Goal: Information Seeking & Learning: Learn about a topic

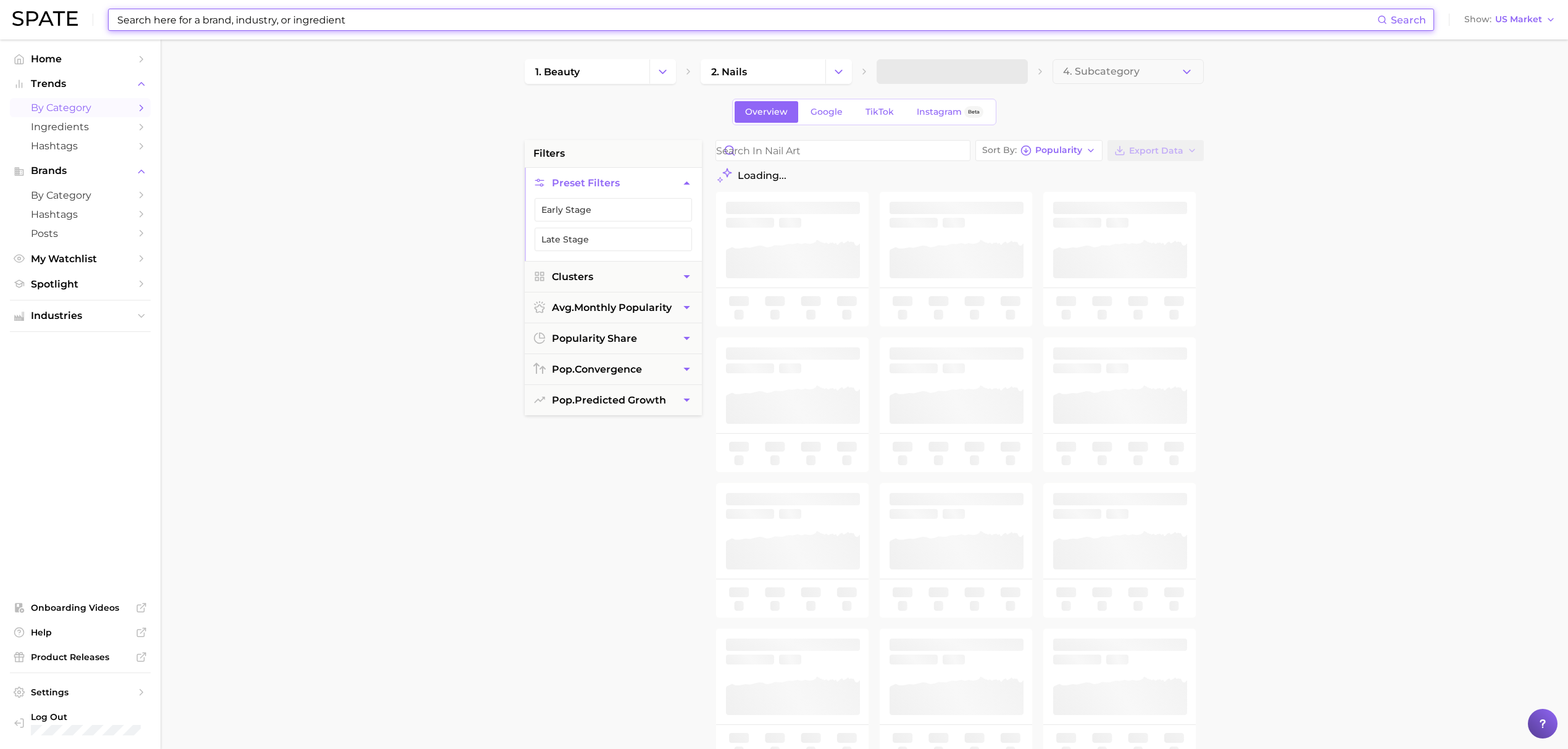
click at [319, 24] on input at bounding box center [746, 19] width 1261 height 21
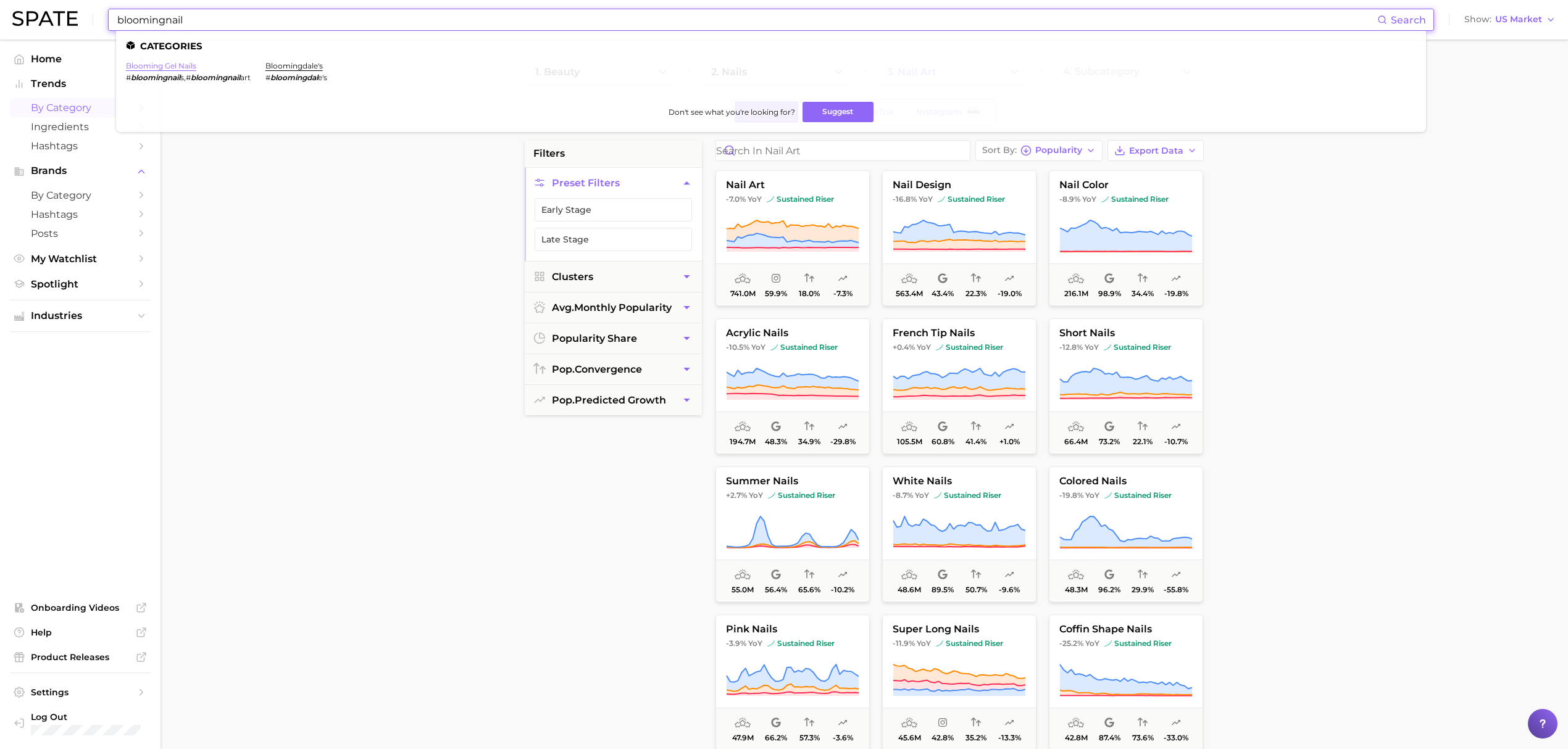
type input "bloomingnail"
click at [174, 69] on link "blooming gel nails" at bounding box center [161, 66] width 70 height 9
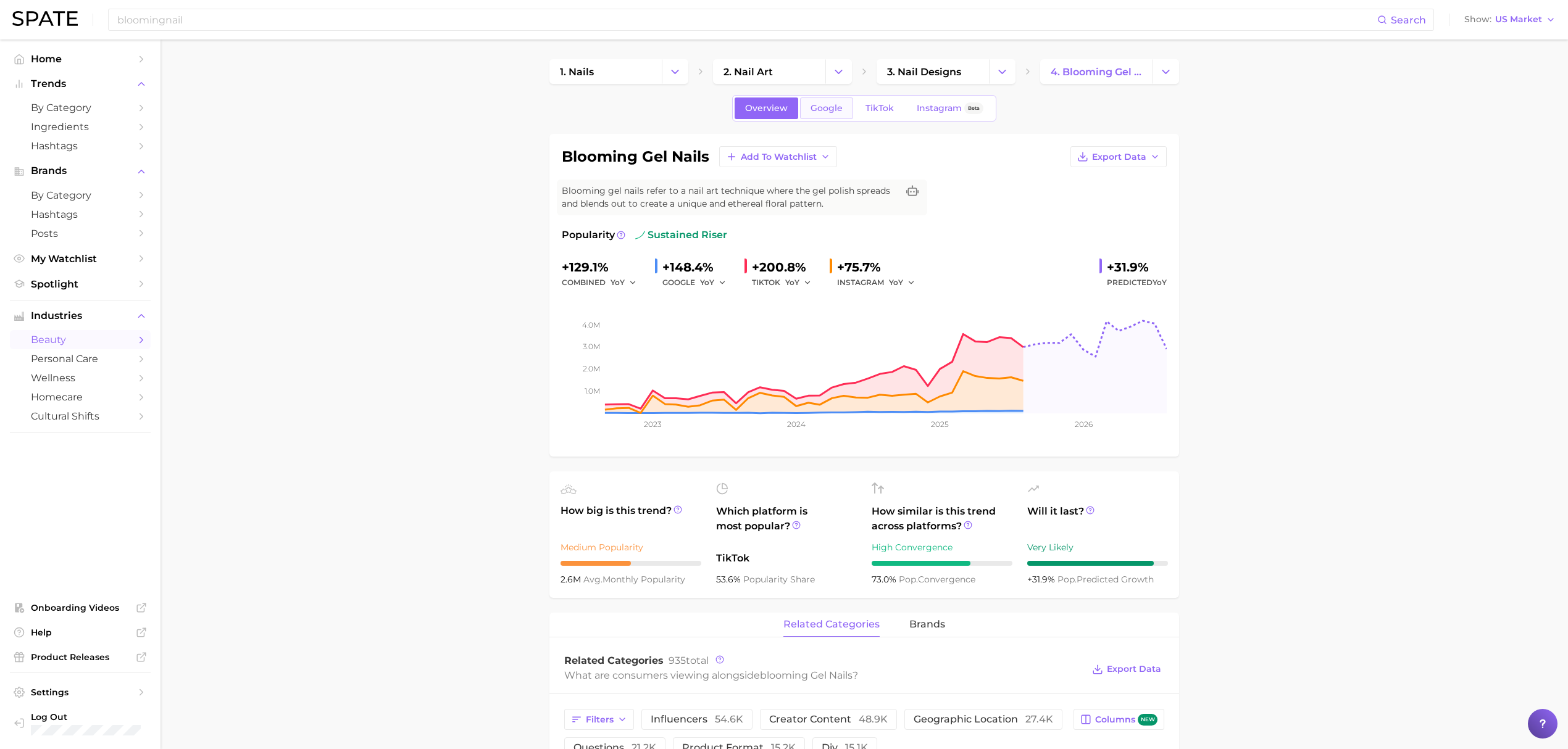
click at [824, 104] on span "Google" at bounding box center [826, 109] width 32 height 11
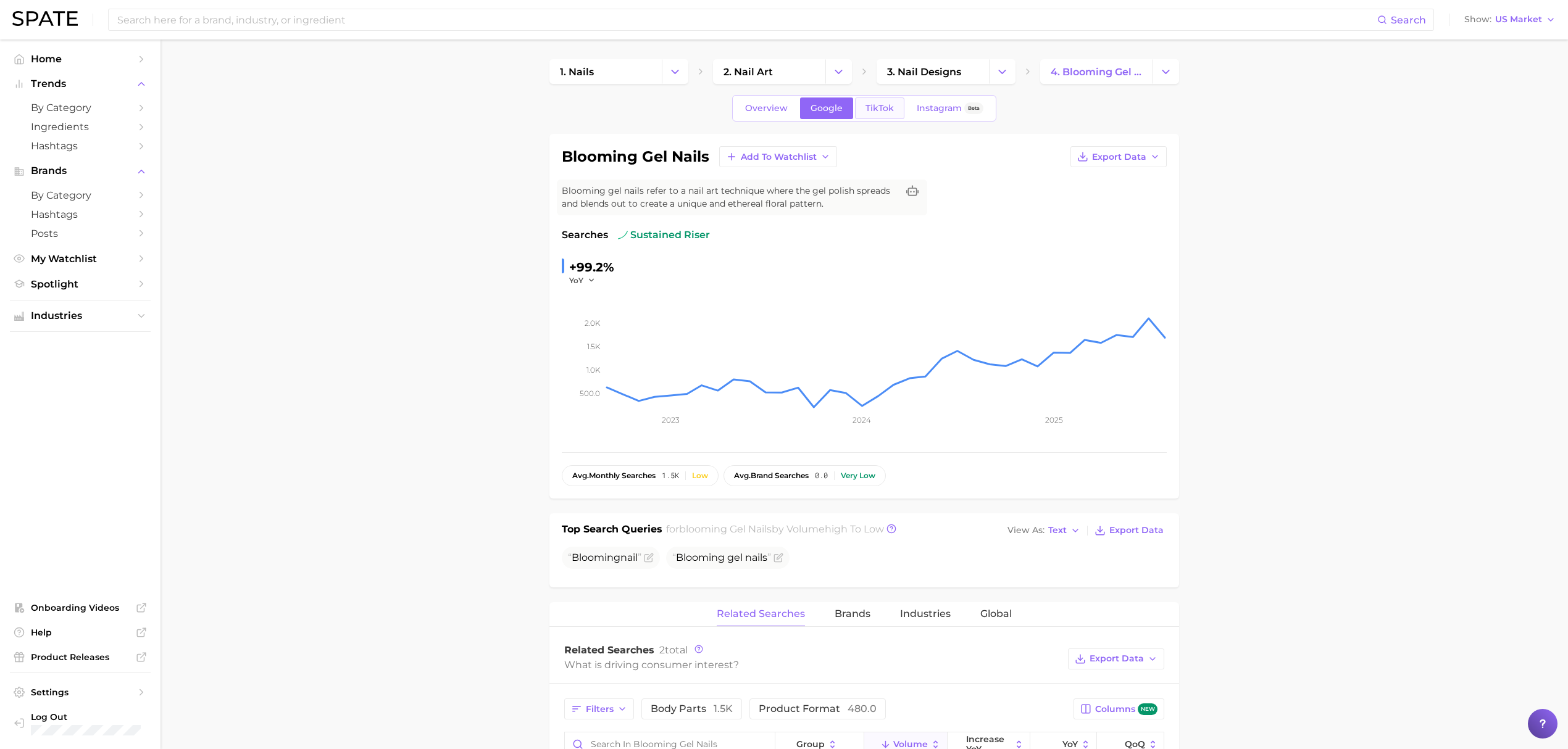
click at [879, 107] on span "TikTok" at bounding box center [879, 109] width 29 height 11
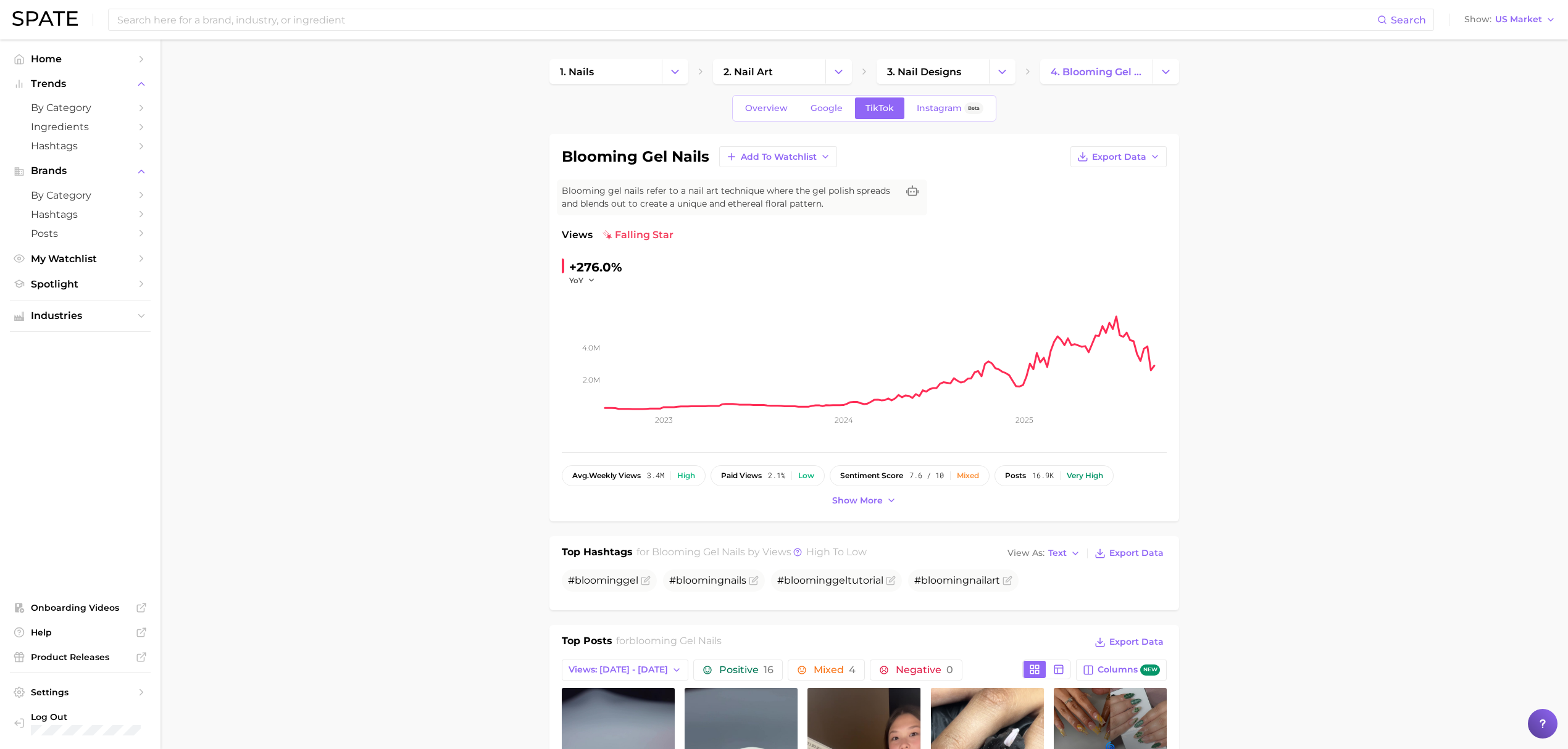
drag, startPoint x: 472, startPoint y: 157, endPoint x: 401, endPoint y: 66, distance: 115.4
click at [350, 14] on input at bounding box center [746, 19] width 1261 height 21
type input "uv gel"
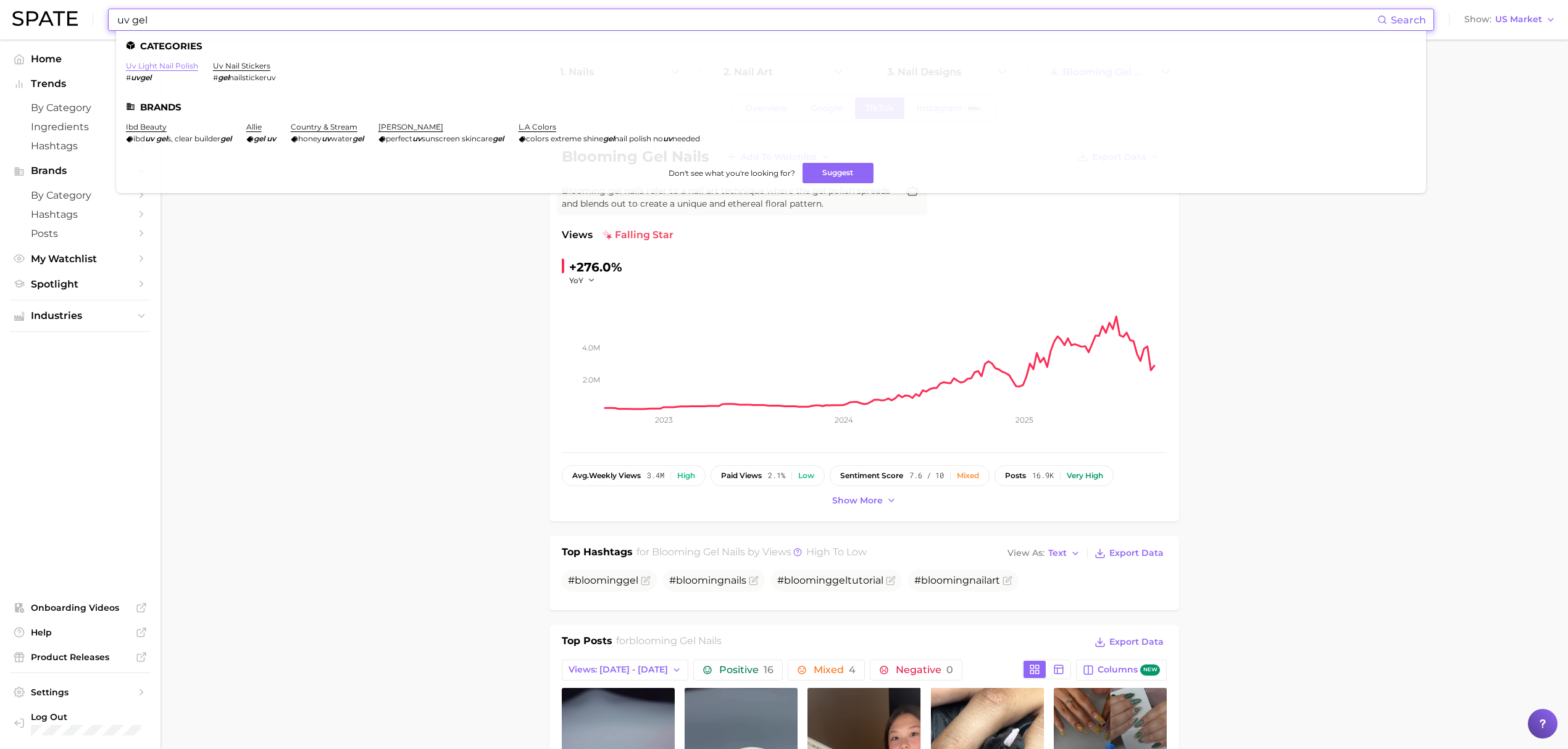
click at [174, 62] on link "uv light nail polish" at bounding box center [162, 66] width 72 height 9
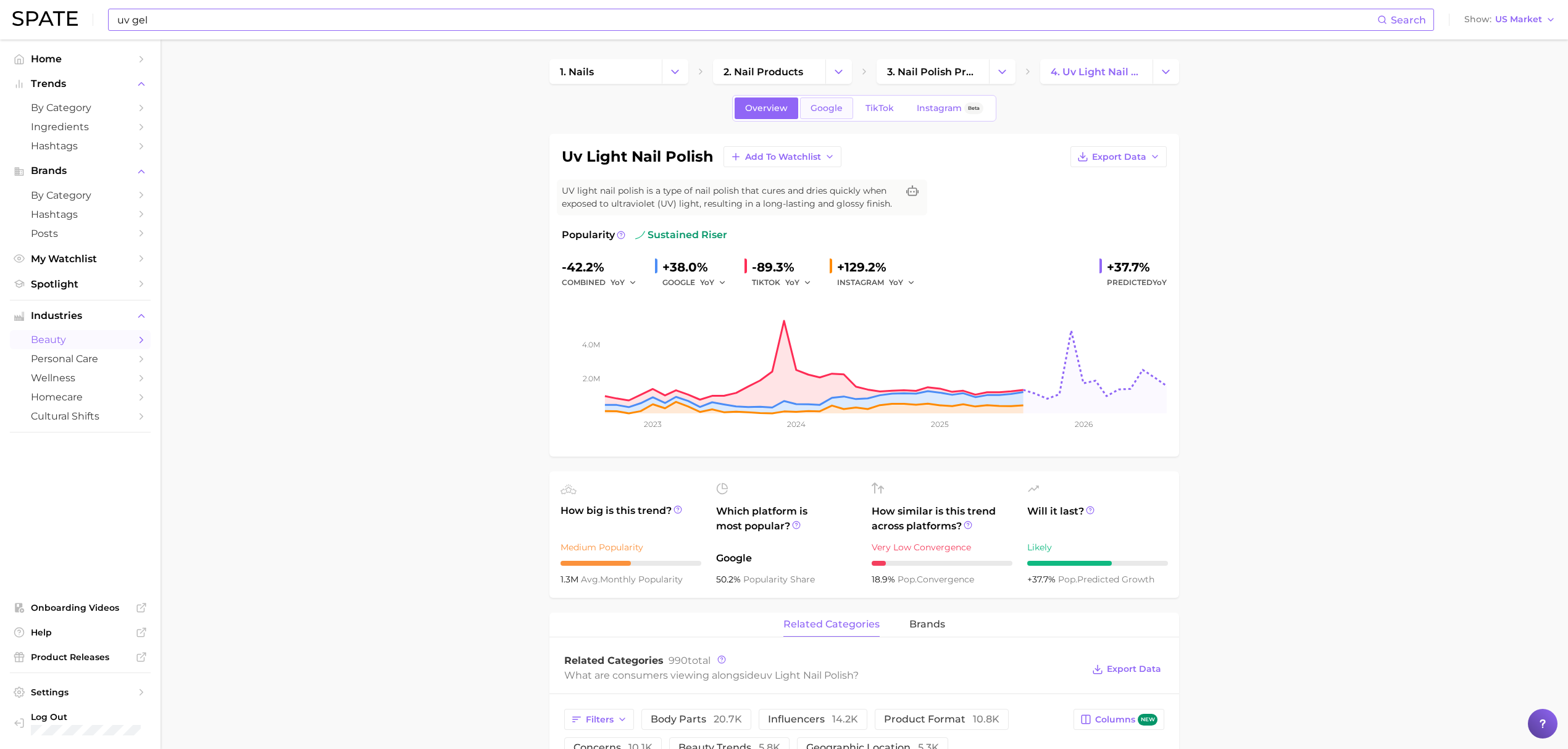
click at [834, 109] on span "Google" at bounding box center [826, 109] width 32 height 11
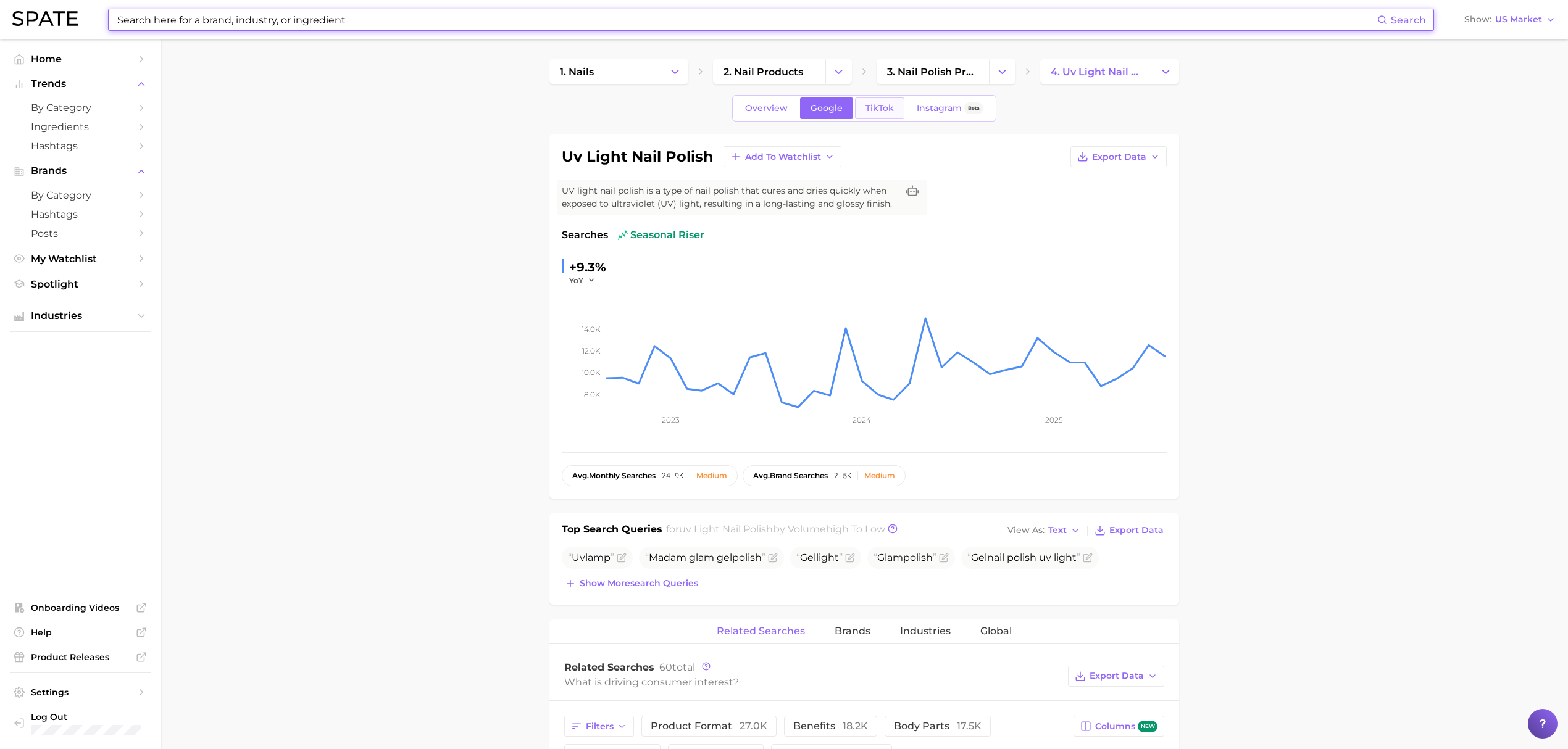
click at [872, 109] on span "TikTok" at bounding box center [879, 109] width 29 height 11
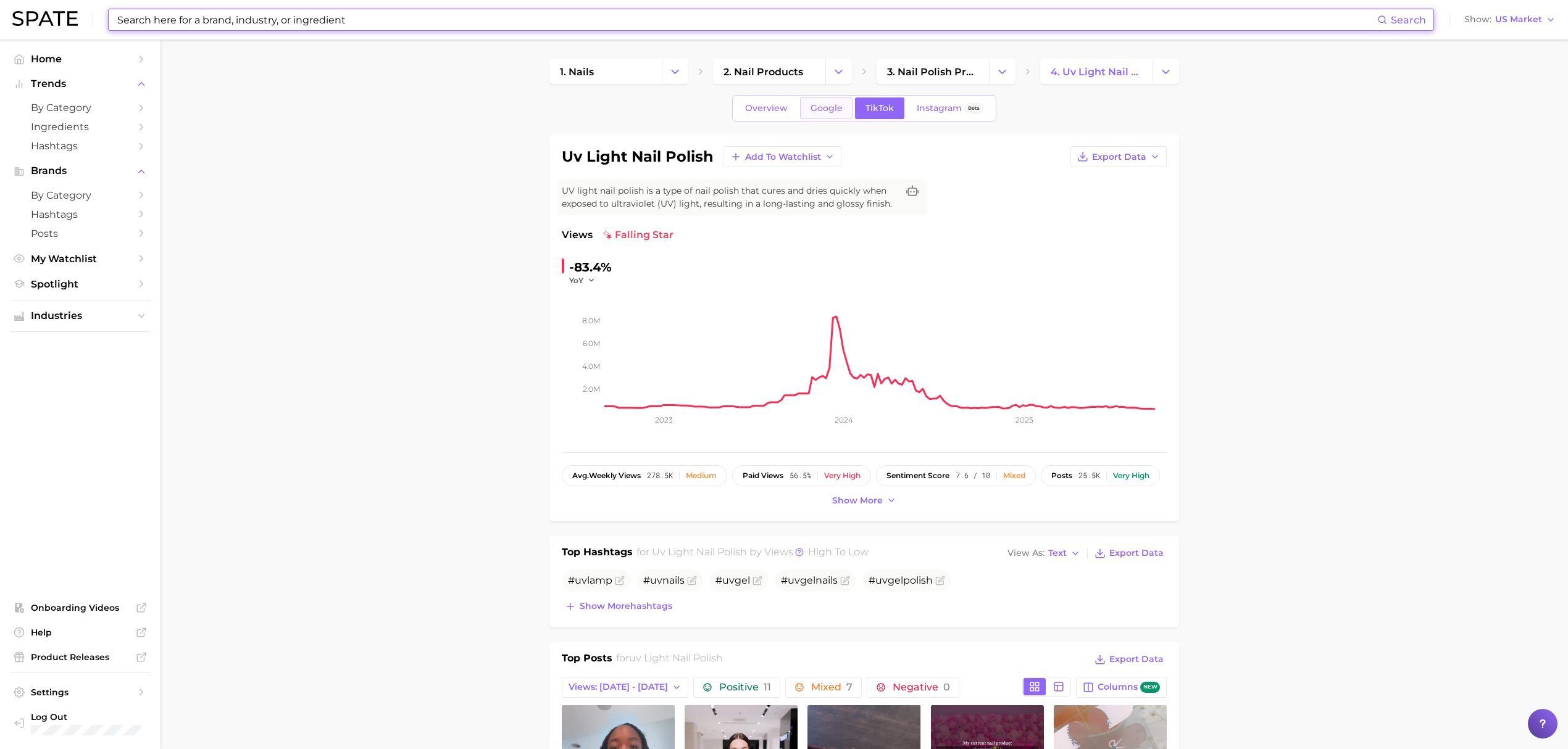
click at [834, 110] on span "Google" at bounding box center [826, 109] width 32 height 11
